Goal: Information Seeking & Learning: Learn about a topic

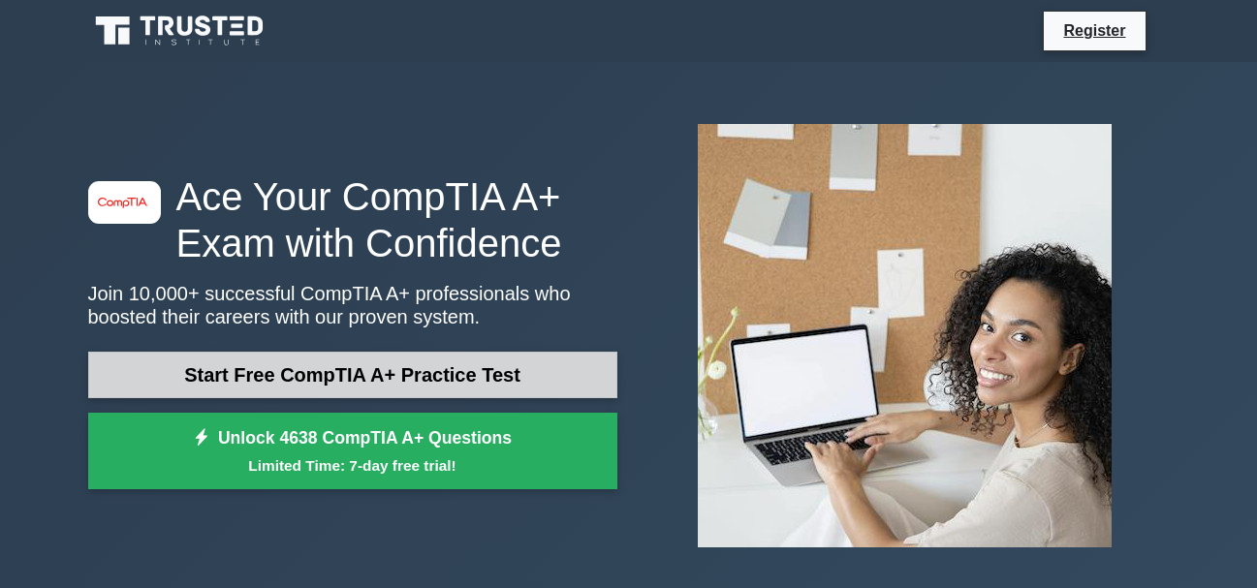
click at [437, 372] on link "Start Free CompTIA A+ Practice Test" at bounding box center [352, 375] width 529 height 47
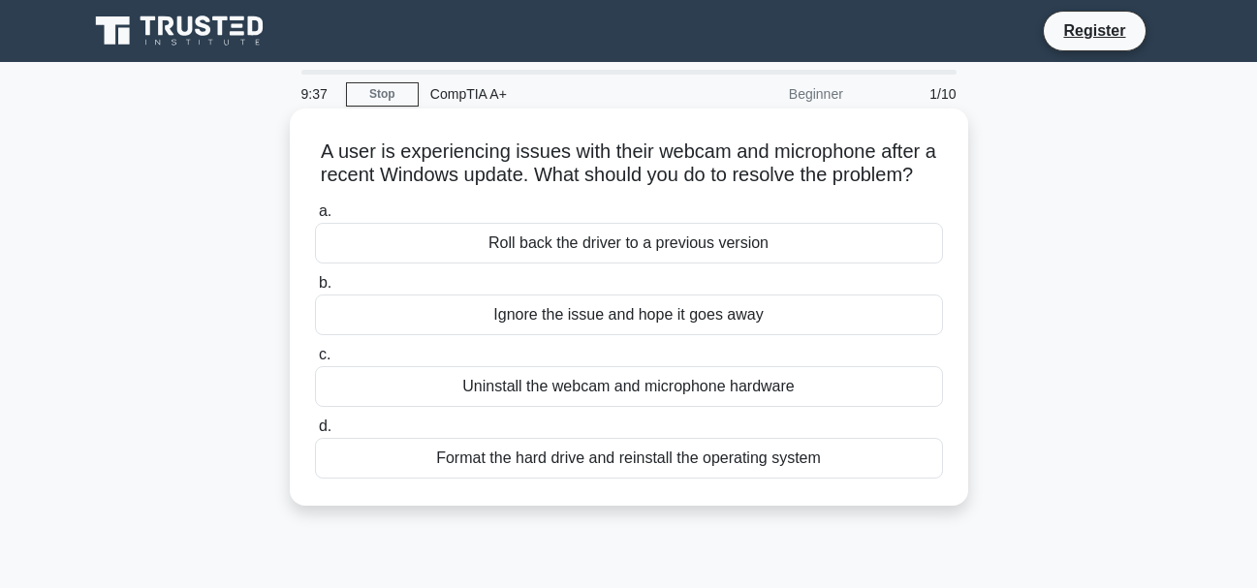
click at [680, 264] on div "Roll back the driver to a previous version" at bounding box center [629, 243] width 628 height 41
click at [315, 218] on input "a. Roll back the driver to a previous version" at bounding box center [315, 211] width 0 height 13
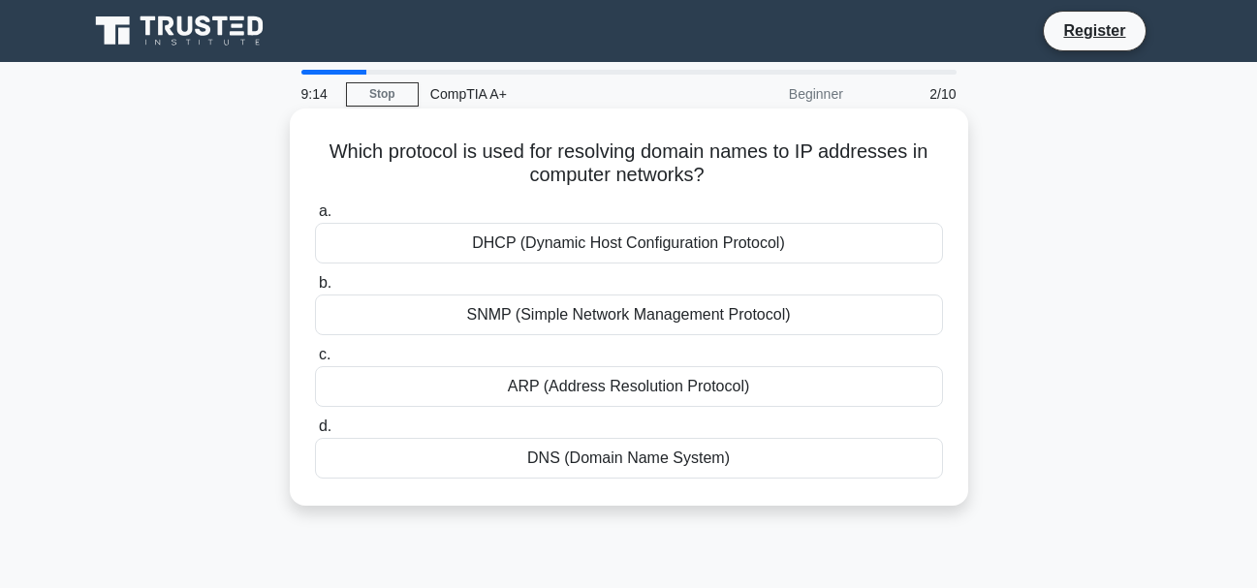
click at [627, 393] on div "ARP (Address Resolution Protocol)" at bounding box center [629, 386] width 628 height 41
click at [315, 361] on input "[PERSON_NAME] (Address Resolution Protocol)" at bounding box center [315, 355] width 0 height 13
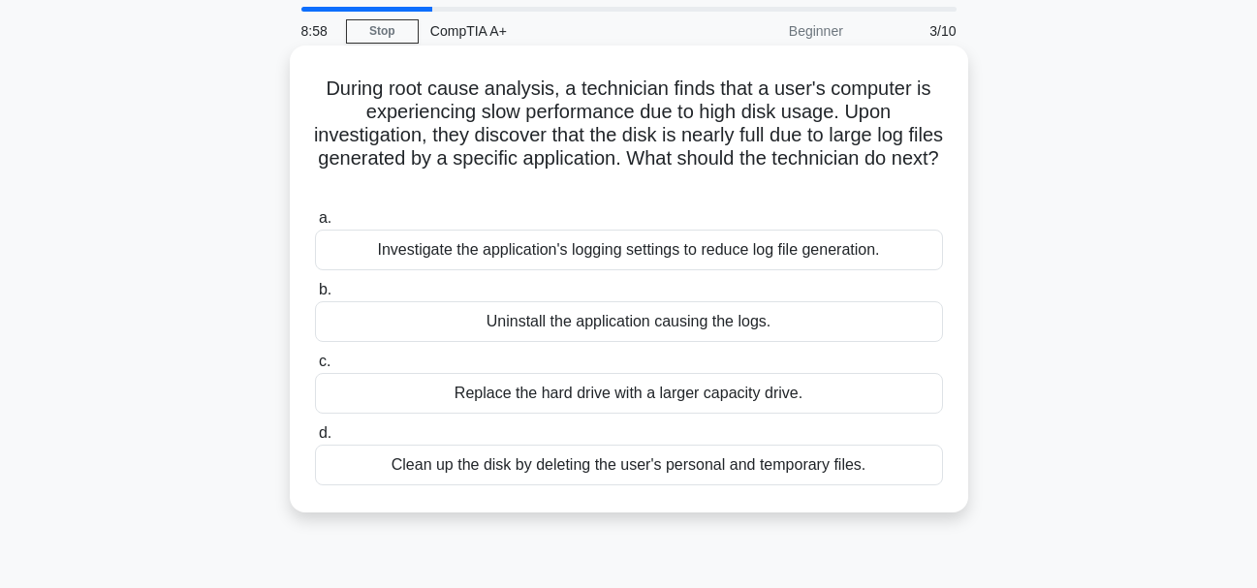
scroll to position [97, 0]
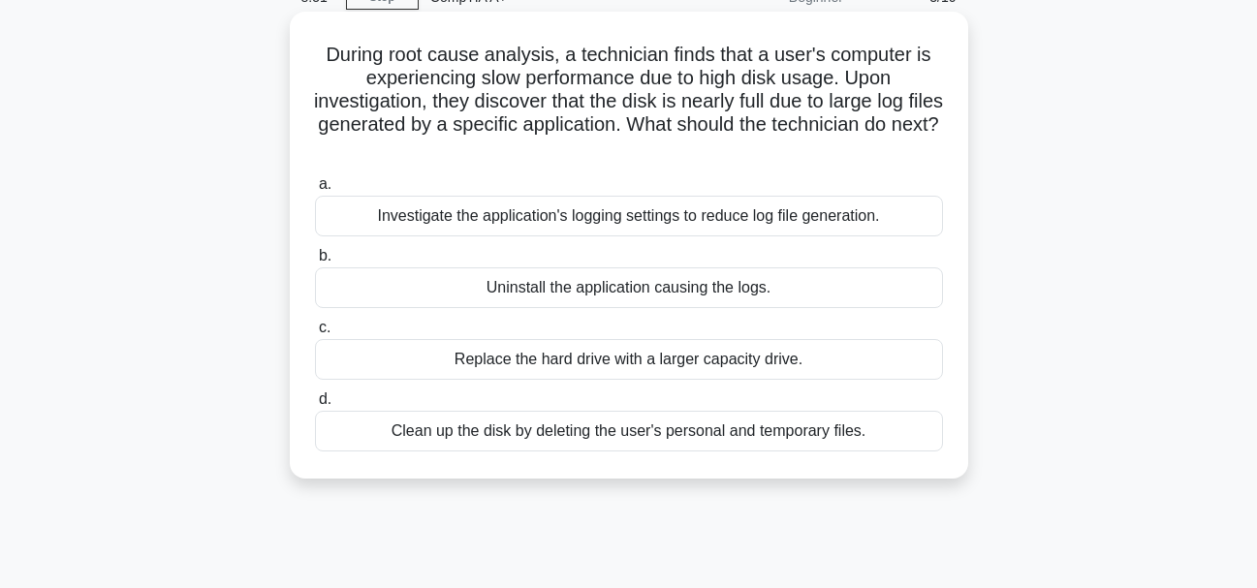
click at [602, 224] on div "Investigate the application's logging settings to reduce log file generation." at bounding box center [629, 216] width 628 height 41
click at [315, 191] on input "a. Investigate the application's logging settings to reduce log file generation." at bounding box center [315, 184] width 0 height 13
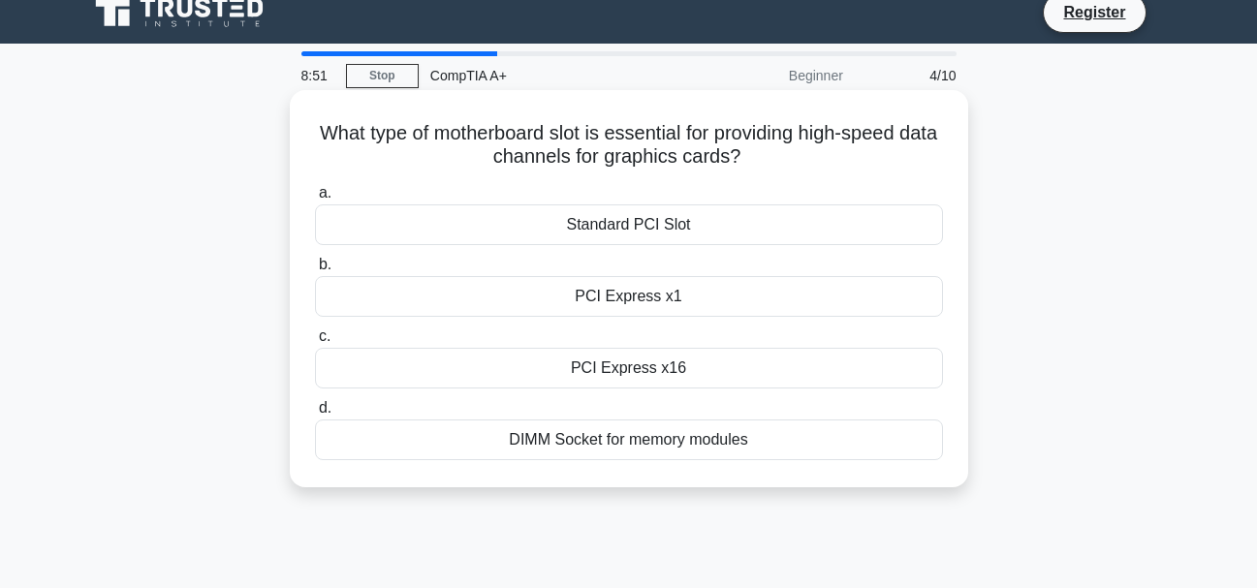
scroll to position [0, 0]
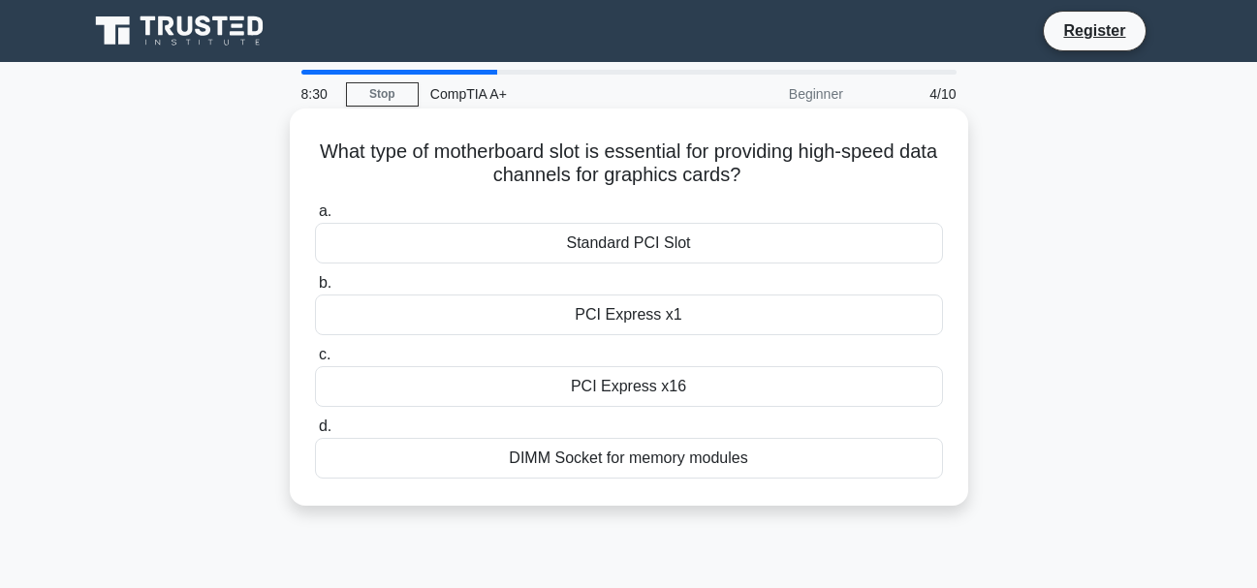
click at [643, 394] on div "PCI Express x16" at bounding box center [629, 386] width 628 height 41
click at [315, 361] on input "c. PCI Express x16" at bounding box center [315, 355] width 0 height 13
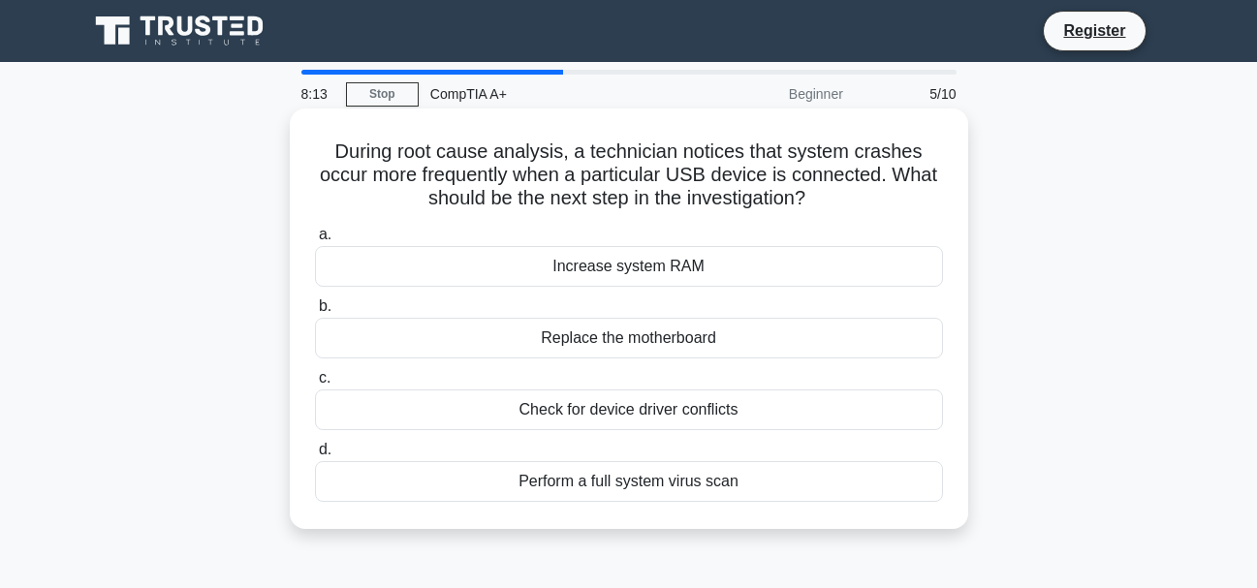
click at [651, 422] on div "Check for device driver conflicts" at bounding box center [629, 410] width 628 height 41
click at [315, 385] on input "c. Check for device driver conflicts" at bounding box center [315, 378] width 0 height 13
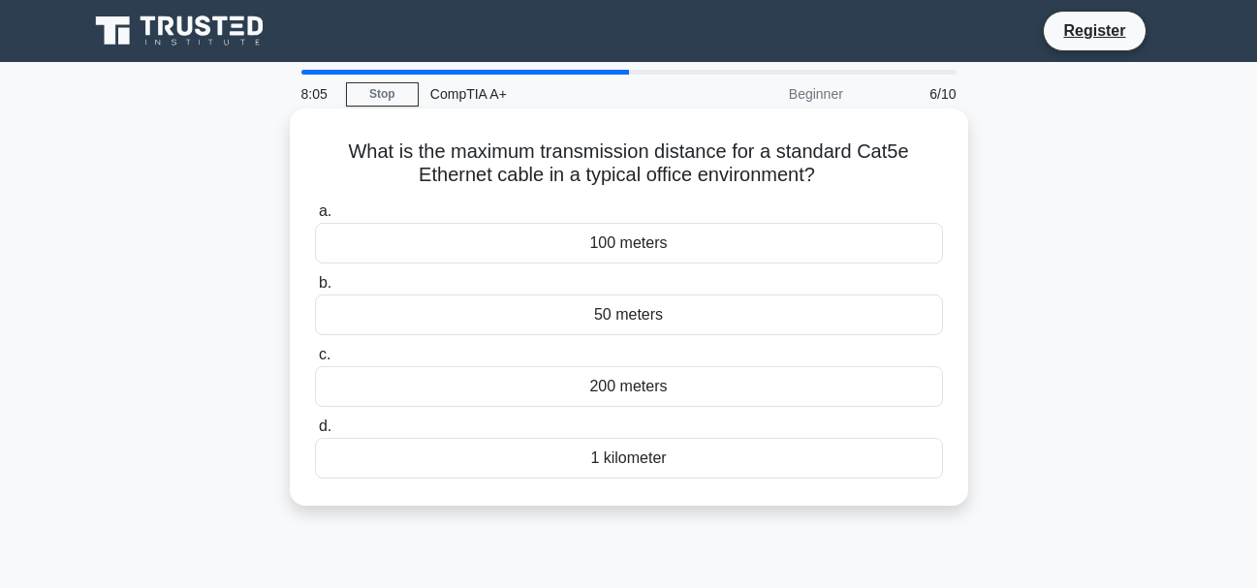
click at [614, 243] on div "100 meters" at bounding box center [629, 243] width 628 height 41
click at [315, 218] on input "a. 100 meters" at bounding box center [315, 211] width 0 height 13
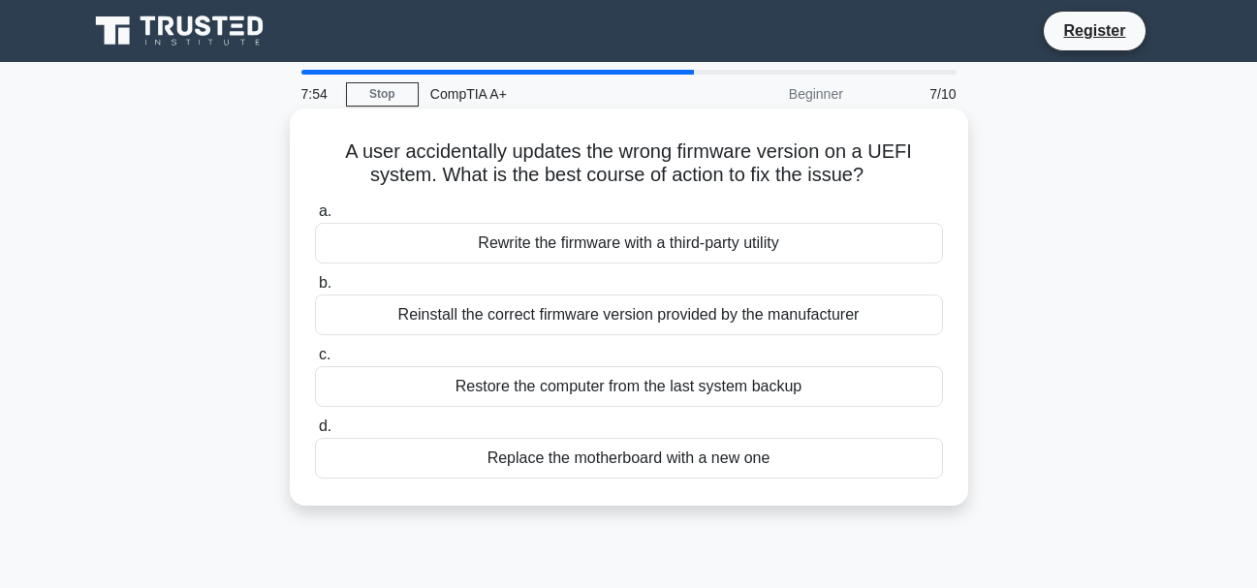
click at [654, 323] on div "Reinstall the correct firmware version provided by the manufacturer" at bounding box center [629, 315] width 628 height 41
click at [315, 290] on input "b. Reinstall the correct firmware version provided by the manufacturer" at bounding box center [315, 283] width 0 height 13
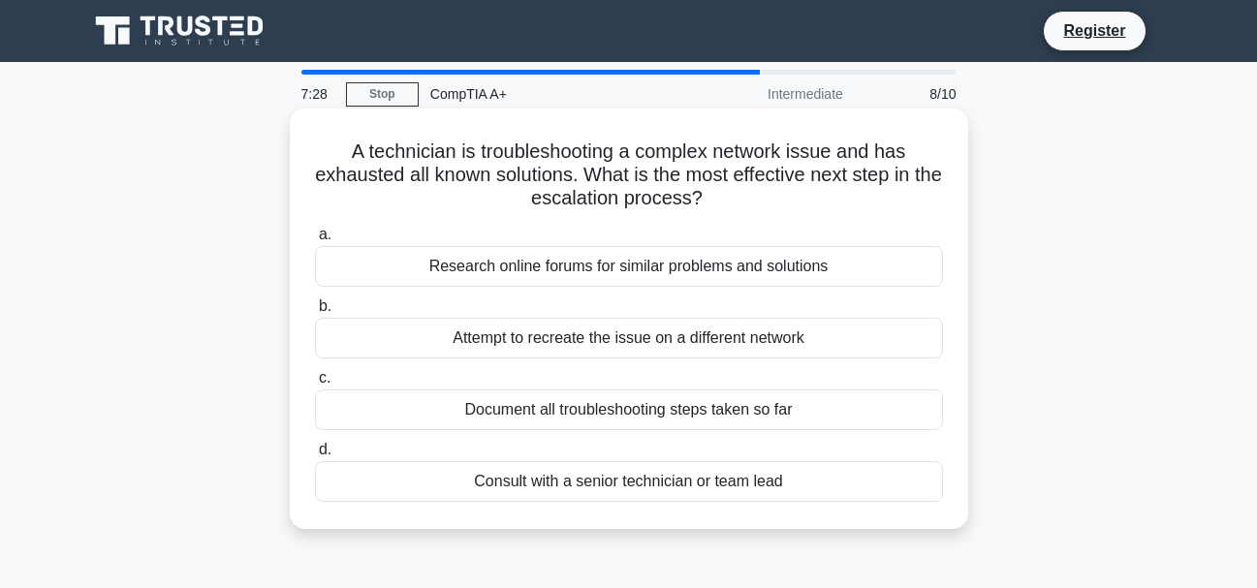
click at [683, 409] on div "Document all troubleshooting steps taken so far" at bounding box center [629, 410] width 628 height 41
click at [315, 385] on input "c. Document all troubleshooting steps taken so far" at bounding box center [315, 378] width 0 height 13
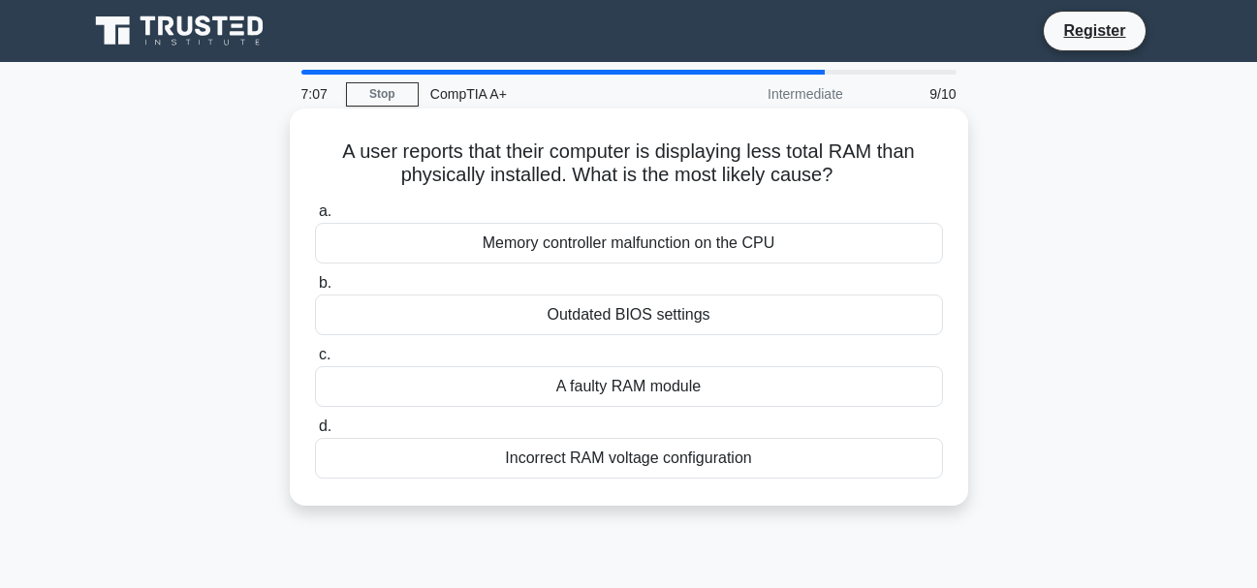
click at [641, 326] on div "Outdated BIOS settings" at bounding box center [629, 315] width 628 height 41
click at [315, 290] on input "b. Outdated BIOS settings" at bounding box center [315, 283] width 0 height 13
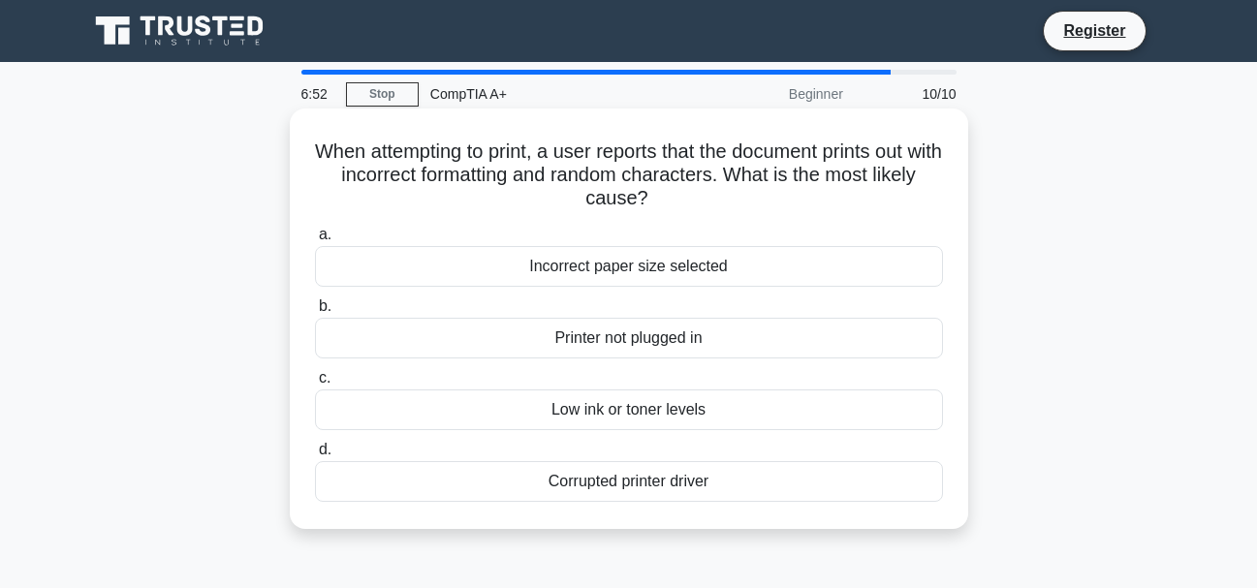
click at [692, 489] on div "Corrupted printer driver" at bounding box center [629, 481] width 628 height 41
click at [315, 456] on input "d. Corrupted printer driver" at bounding box center [315, 450] width 0 height 13
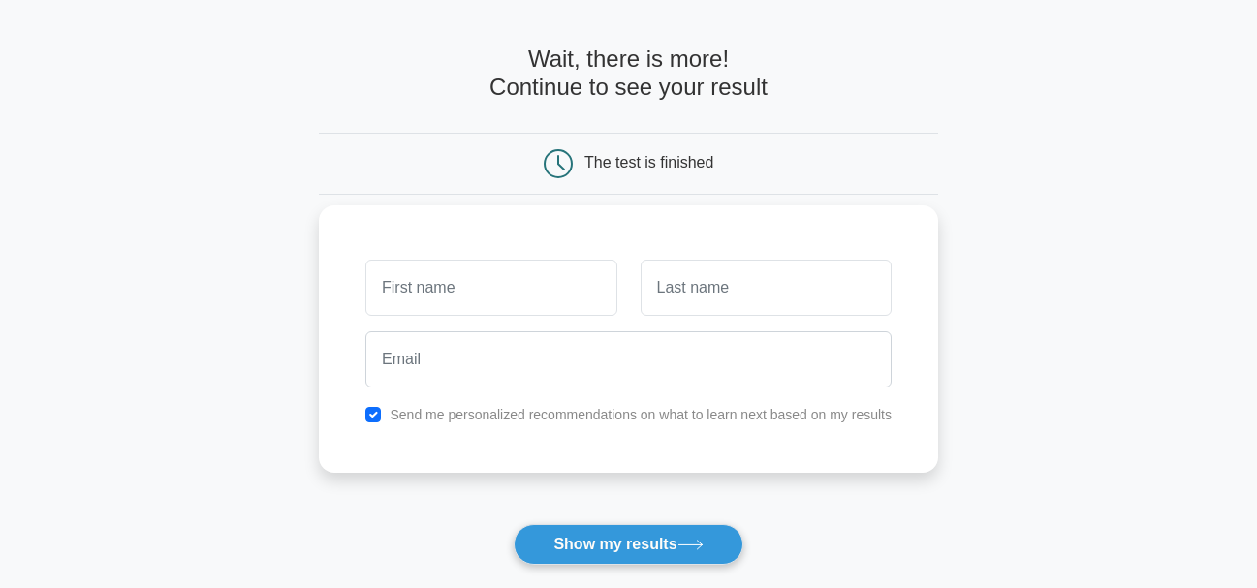
scroll to position [97, 0]
